Goal: Navigation & Orientation: Find specific page/section

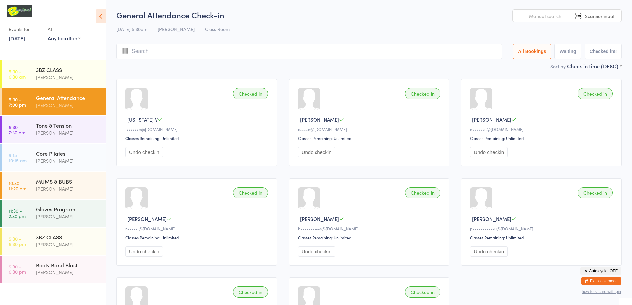
click at [605, 281] on button "Exit kiosk mode" at bounding box center [601, 281] width 40 height 8
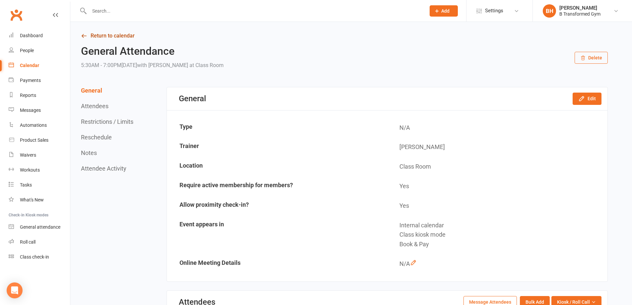
click at [120, 36] on link "Return to calendar" at bounding box center [344, 35] width 526 height 9
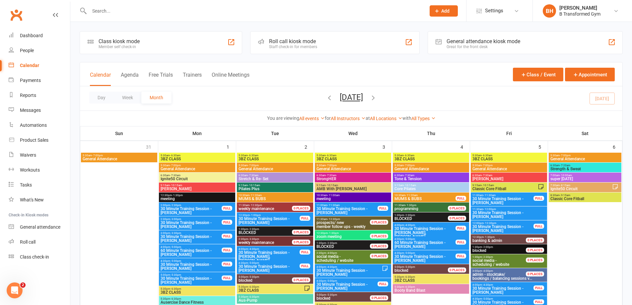
click at [187, 75] on button "Trainers" at bounding box center [192, 79] width 19 height 14
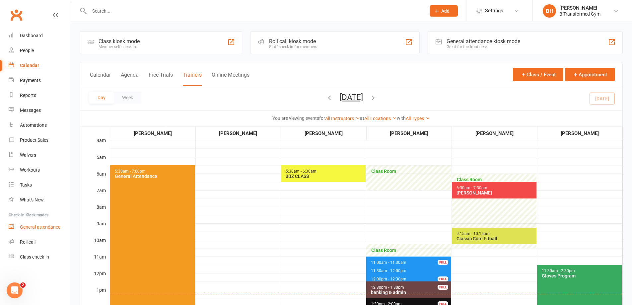
drag, startPoint x: 46, startPoint y: 226, endPoint x: 60, endPoint y: 227, distance: 13.3
click at [46, 226] on div "General attendance" at bounding box center [40, 226] width 40 height 5
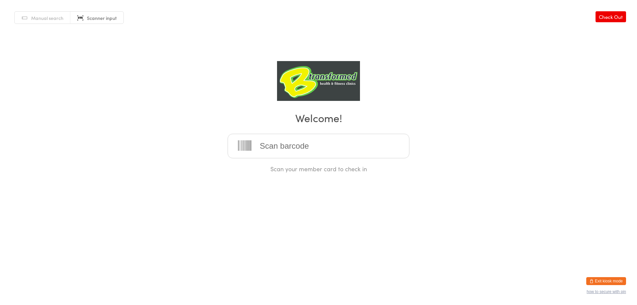
click at [310, 148] on input "search" at bounding box center [318, 146] width 182 height 25
